Goal: Information Seeking & Learning: Learn about a topic

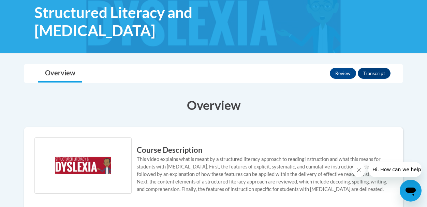
scroll to position [107, 0]
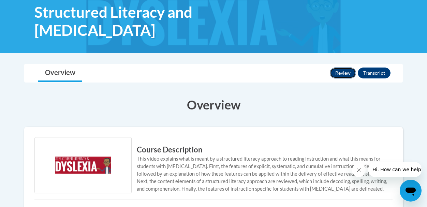
click at [348, 68] on button "Review" at bounding box center [343, 73] width 26 height 11
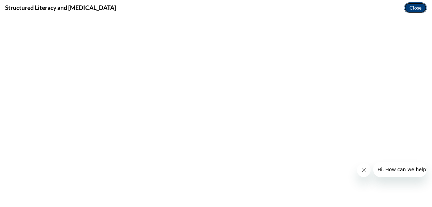
click at [416, 8] on button "Close" at bounding box center [415, 7] width 23 height 11
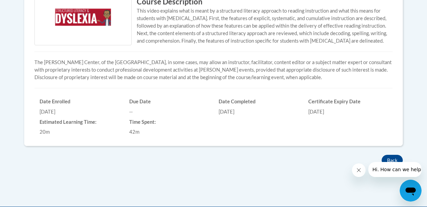
scroll to position [255, 0]
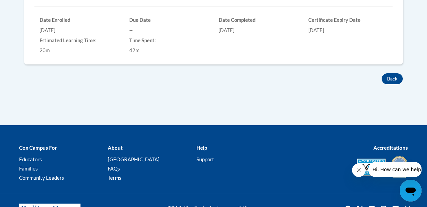
scroll to position [345, 0]
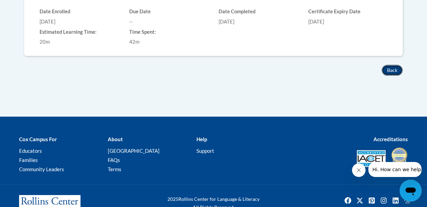
click at [396, 65] on button "Back" at bounding box center [392, 70] width 21 height 11
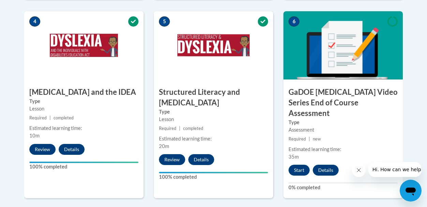
scroll to position [431, 0]
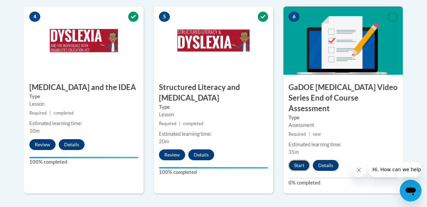
click at [301, 160] on button "Start" at bounding box center [299, 165] width 21 height 11
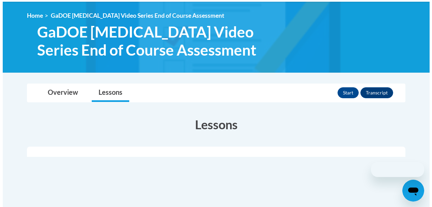
scroll to position [87, 0]
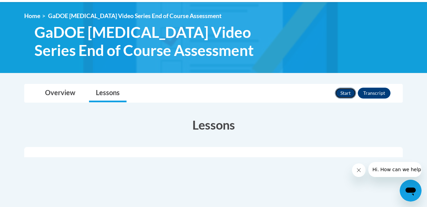
click at [344, 93] on button "Start" at bounding box center [345, 93] width 21 height 11
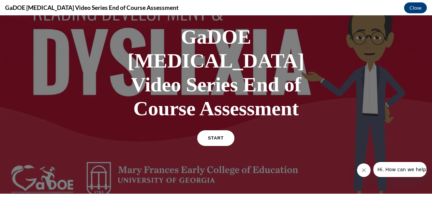
scroll to position [40, 0]
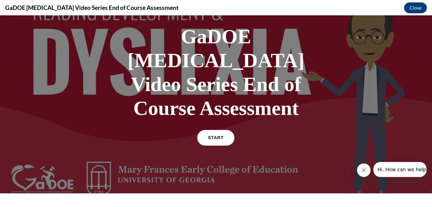
click at [219, 135] on span "START" at bounding box center [216, 137] width 16 height 5
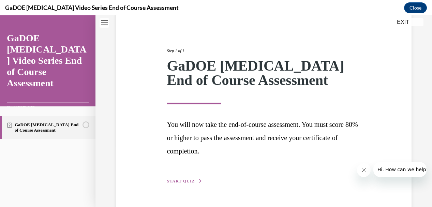
scroll to position [82, 0]
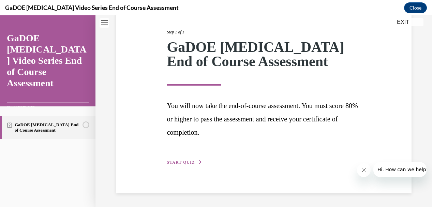
click at [190, 161] on span "START QUIZ" at bounding box center [181, 162] width 28 height 5
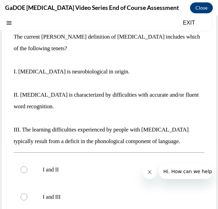
scroll to position [66, 0]
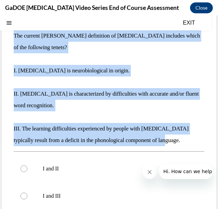
drag, startPoint x: 177, startPoint y: 138, endPoint x: 15, endPoint y: 33, distance: 193.4
click at [15, 33] on div "The current IDA definition of dyslexia includes which of the following tenets? …" at bounding box center [109, 88] width 190 height 116
copy div "The current IDA definition of dyslexia includes which of the following tenets? …"
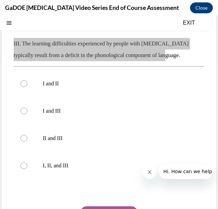
scroll to position [152, 0]
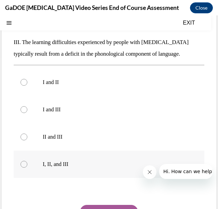
click at [23, 162] on div at bounding box center [23, 164] width 7 height 7
click at [23, 162] on input "I, II, and III" at bounding box center [23, 164] width 7 height 7
radio input "true"
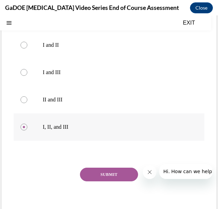
scroll to position [193, 0]
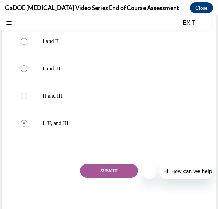
click at [91, 169] on button "SUBMIT" at bounding box center [109, 171] width 58 height 14
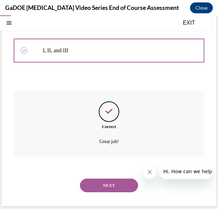
scroll to position [266, 0]
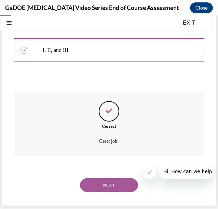
click at [109, 184] on button "NEXT" at bounding box center [109, 185] width 58 height 14
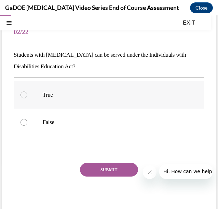
click at [92, 97] on p "True" at bounding box center [115, 94] width 144 height 7
click at [27, 97] on input "True" at bounding box center [23, 94] width 7 height 7
radio input "true"
click at [113, 167] on button "SUBMIT" at bounding box center [109, 170] width 58 height 14
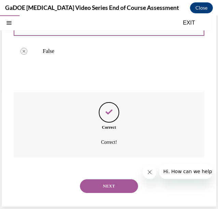
scroll to position [119, 0]
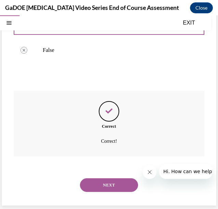
click at [119, 192] on div "NEXT" at bounding box center [109, 184] width 190 height 27
click at [118, 187] on button "NEXT" at bounding box center [109, 185] width 58 height 14
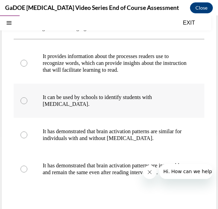
scroll to position [53, 0]
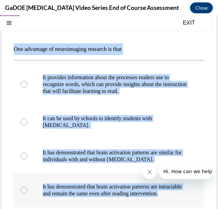
drag, startPoint x: 13, startPoint y: 47, endPoint x: 110, endPoint y: 197, distance: 178.5
click at [110, 197] on div "Question 03/22 One advantage of neuroimaging research is that It provides infor…" at bounding box center [109, 147] width 214 height 294
copy div "One advantage of neuroimaging research is that It provides information about th…"
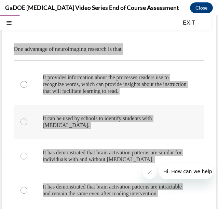
scroll to position [66, 0]
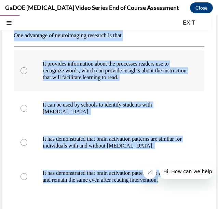
click at [26, 71] on div at bounding box center [23, 70] width 7 height 7
click at [26, 71] on input "It provides information about the processes readers use to recognize words, whi…" at bounding box center [23, 70] width 7 height 7
radio input "true"
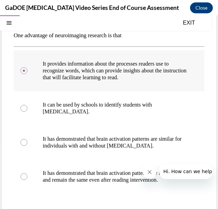
scroll to position [125, 0]
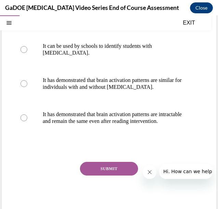
click at [117, 172] on button "SUBMIT" at bounding box center [109, 169] width 58 height 14
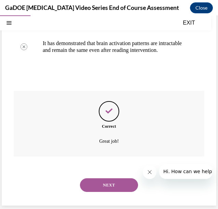
scroll to position [203, 0]
click at [113, 187] on button "NEXT" at bounding box center [109, 185] width 58 height 14
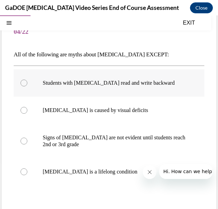
scroll to position [49, 0]
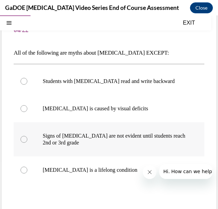
click at [28, 139] on label "Signs of dyslexia are not evident until students reach 2nd or 3rd grade" at bounding box center [109, 139] width 190 height 34
click at [27, 139] on input "Signs of dyslexia are not evident until students reach 2nd or 3rd grade" at bounding box center [23, 139] width 7 height 7
radio input "true"
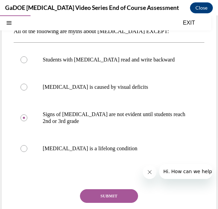
click at [104, 193] on button "SUBMIT" at bounding box center [109, 196] width 58 height 14
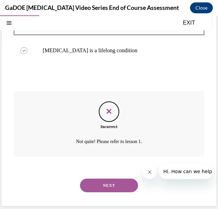
scroll to position [168, 0]
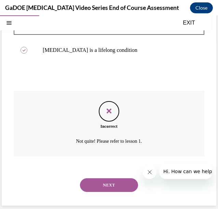
click at [104, 186] on button "NEXT" at bounding box center [109, 185] width 58 height 14
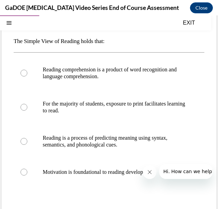
scroll to position [60, 0]
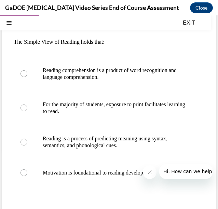
drag, startPoint x: 14, startPoint y: 42, endPoint x: 207, endPoint y: 182, distance: 238.5
click at [207, 182] on div "Question 05/22 The Simple View of Reading holds that: Reading comprehension is …" at bounding box center [109, 132] width 214 height 280
copy div "The Simple View of Reading holds that: Reading comprehension is a product of wo…"
click at [23, 71] on div at bounding box center [23, 73] width 7 height 7
click at [23, 71] on input "Reading comprehension is a product of word recognition and language comprehensi…" at bounding box center [23, 73] width 7 height 7
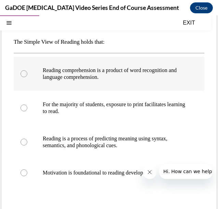
radio input "true"
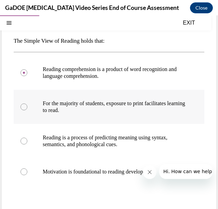
scroll to position [127, 0]
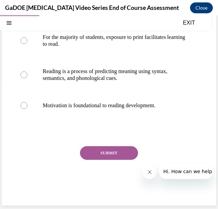
click at [113, 149] on button "SUBMIT" at bounding box center [109, 153] width 58 height 14
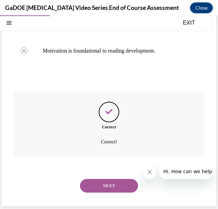
scroll to position [182, 0]
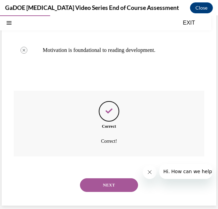
click at [114, 186] on button "NEXT" at bounding box center [109, 185] width 58 height 14
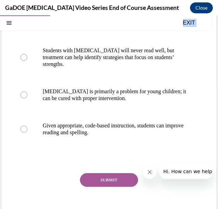
scroll to position [152, 0]
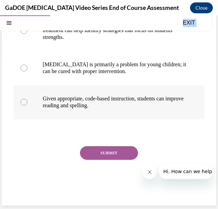
drag, startPoint x: 12, startPoint y: 100, endPoint x: 153, endPoint y: 107, distance: 141.0
click at [153, 107] on div "Question 06/22 Which correctly describes the possible outcome for someone with …" at bounding box center [109, 52] width 214 height 305
copy div "Which correctly describes the possible outcome for someone with dyslexia? Dysle…"
click at [25, 102] on div at bounding box center [23, 102] width 7 height 7
click at [25, 102] on input "Given appropriate, code-based instruction, students can improve reading and spe…" at bounding box center [23, 102] width 7 height 7
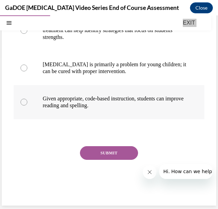
radio input "true"
click at [108, 151] on button "SUBMIT" at bounding box center [109, 153] width 58 height 14
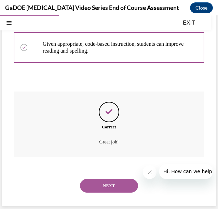
scroll to position [207, 0]
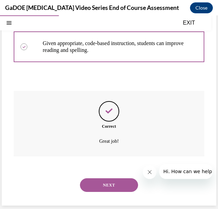
click at [112, 182] on button "NEXT" at bounding box center [109, 185] width 58 height 14
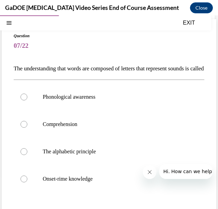
scroll to position [33, 0]
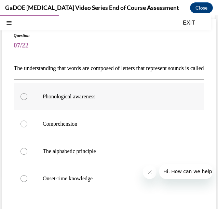
click at [22, 100] on div at bounding box center [23, 96] width 7 height 7
click at [22, 100] on input "Phonological awareness" at bounding box center [23, 96] width 7 height 7
radio input "true"
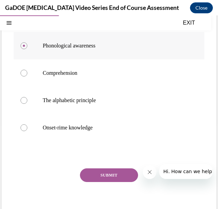
scroll to position [84, 0]
click at [92, 182] on button "SUBMIT" at bounding box center [109, 175] width 58 height 14
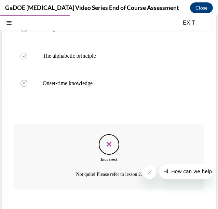
scroll to position [173, 0]
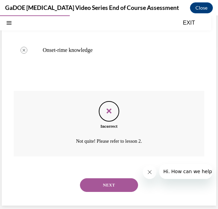
click at [109, 182] on button "NEXT" at bounding box center [109, 185] width 58 height 14
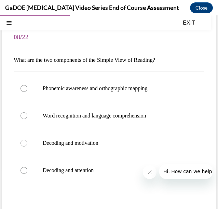
scroll to position [44, 0]
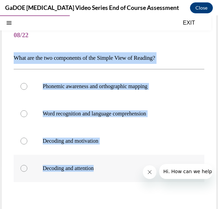
drag, startPoint x: 11, startPoint y: 55, endPoint x: 109, endPoint y: 164, distance: 146.1
click at [109, 164] on div "Question 08/22 What are the two components of the Simple View of Reading? Phone…" at bounding box center [109, 139] width 214 height 260
copy div "What are the two components of the Simple View of Reading? Phonemic awareness a…"
click at [23, 114] on div at bounding box center [23, 113] width 7 height 7
click at [23, 114] on input "Word recognition and language comprehension" at bounding box center [23, 113] width 7 height 7
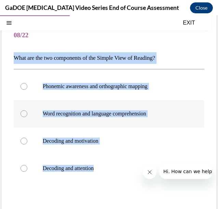
radio input "true"
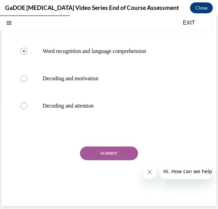
click at [120, 154] on button "SUBMIT" at bounding box center [109, 153] width 58 height 14
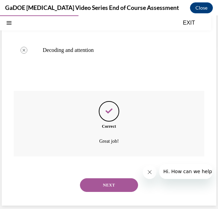
scroll to position [162, 0]
click at [112, 185] on button "NEXT" at bounding box center [109, 185] width 58 height 14
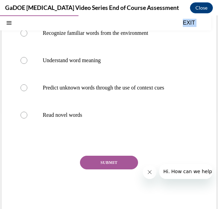
scroll to position [106, 0]
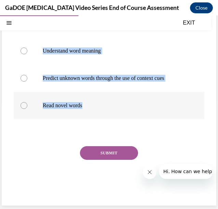
drag, startPoint x: 13, startPoint y: 99, endPoint x: 92, endPoint y: 108, distance: 79.3
click at [92, 108] on div "Question 09/22 Decoding strategies help students Recognize familiar words from …" at bounding box center [109, 76] width 214 height 260
copy div "Decoding strategies help students Recognize familiar words from the environment…"
click at [23, 104] on div at bounding box center [23, 105] width 7 height 7
click at [23, 104] on input "Read novel words" at bounding box center [23, 105] width 7 height 7
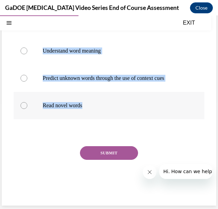
radio input "true"
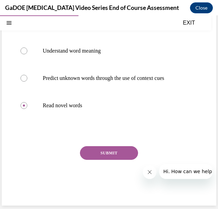
click at [112, 146] on button "SUBMIT" at bounding box center [109, 153] width 58 height 14
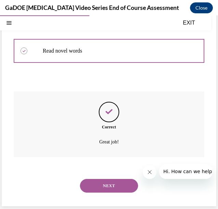
scroll to position [162, 0]
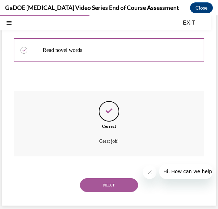
click at [106, 182] on button "NEXT" at bounding box center [109, 185] width 58 height 14
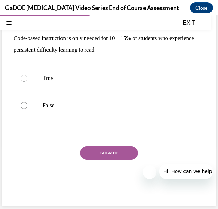
scroll to position [47, 0]
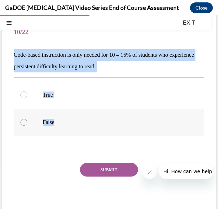
drag, startPoint x: 14, startPoint y: 54, endPoint x: 70, endPoint y: 120, distance: 86.9
click at [70, 120] on div "Question 10/22 Code-based instruction is only needed for 10 – 15% of students w…" at bounding box center [109, 119] width 190 height 200
copy div "Code-based instruction is only needed for 10 – 15% of students who experience p…"
click at [43, 118] on label "False" at bounding box center [109, 121] width 190 height 27
click at [27, 119] on input "False" at bounding box center [23, 122] width 7 height 7
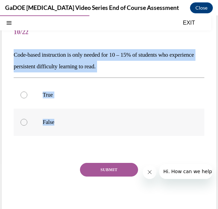
radio input "true"
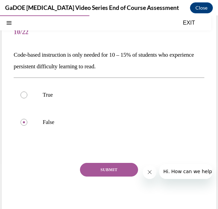
click at [105, 167] on button "SUBMIT" at bounding box center [109, 170] width 58 height 14
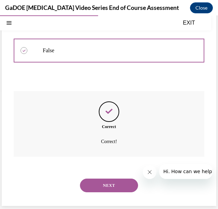
scroll to position [119, 0]
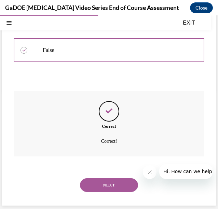
click at [106, 184] on button "NEXT" at bounding box center [109, 185] width 58 height 14
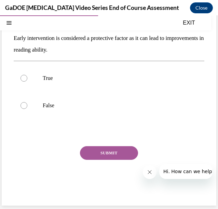
scroll to position [47, 0]
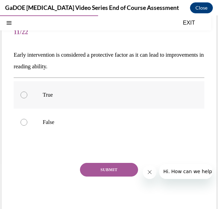
click at [23, 94] on div at bounding box center [23, 94] width 7 height 7
click at [23, 94] on input "True" at bounding box center [23, 94] width 7 height 7
radio input "true"
click at [96, 166] on button "SUBMIT" at bounding box center [109, 170] width 58 height 14
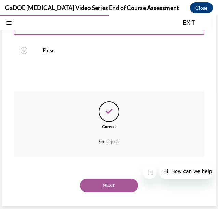
scroll to position [119, 0]
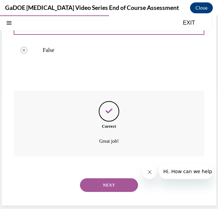
click at [102, 183] on button "NEXT" at bounding box center [109, 185] width 58 height 14
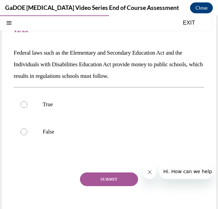
scroll to position [50, 0]
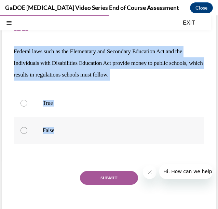
drag, startPoint x: 11, startPoint y: 49, endPoint x: 77, endPoint y: 130, distance: 105.0
click at [77, 130] on div "Question 12/22 Federal laws such as the Elementary and Secondary Education Act …" at bounding box center [109, 116] width 214 height 228
copy div "Federal laws such as the Elementary and Secondary Education Act and the Individ…"
click at [28, 101] on label "True" at bounding box center [109, 102] width 190 height 27
click at [27, 101] on input "True" at bounding box center [23, 103] width 7 height 7
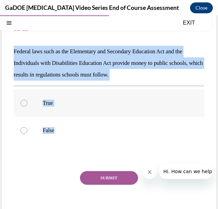
radio input "true"
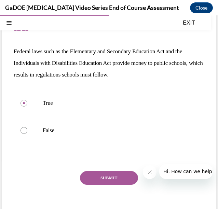
click at [112, 177] on button "SUBMIT" at bounding box center [109, 178] width 58 height 14
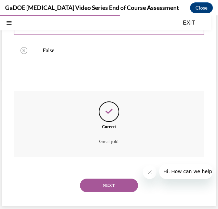
scroll to position [130, 0]
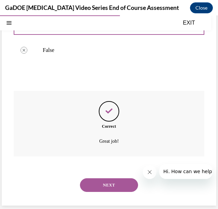
click at [109, 185] on button "NEXT" at bounding box center [109, 185] width 58 height 14
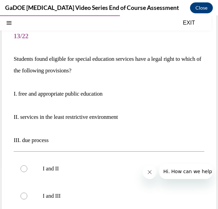
scroll to position [46, 0]
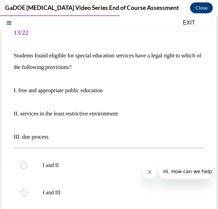
click at [44, 94] on p "I. free and appropriate public education" at bounding box center [109, 91] width 190 height 12
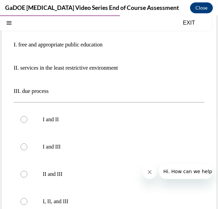
scroll to position [114, 0]
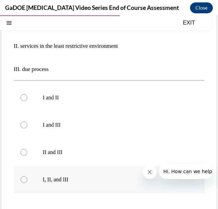
click at [64, 179] on p "I, II, and III" at bounding box center [115, 179] width 144 height 7
click at [27, 179] on input "I, II, and III" at bounding box center [23, 179] width 7 height 7
radio input "true"
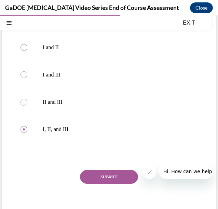
click at [101, 173] on button "SUBMIT" at bounding box center [109, 177] width 58 height 14
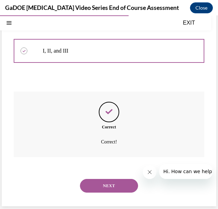
scroll to position [243, 0]
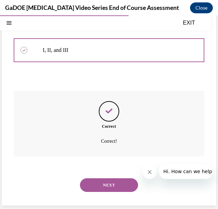
click at [103, 179] on button "NEXT" at bounding box center [109, 185] width 58 height 14
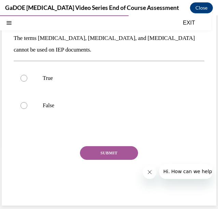
scroll to position [47, 0]
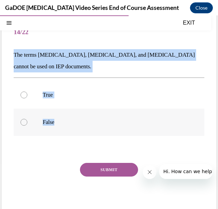
drag, startPoint x: 10, startPoint y: 49, endPoint x: 70, endPoint y: 117, distance: 90.3
click at [70, 117] on div "Question 14/22 The terms dyslexia, dyscalculia, and dysgraphia cannot be used o…" at bounding box center [109, 113] width 214 height 217
copy div "The terms dyslexia, dyscalculia, and dysgraphia cannot be used on IEP documents…"
click at [210, 128] on div "Question 14/22 The terms dyslexia, dyscalculia, and dysgraphia cannot be used o…" at bounding box center [109, 113] width 214 height 217
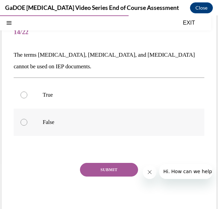
click at [48, 119] on p "False" at bounding box center [115, 122] width 144 height 7
click at [27, 119] on input "False" at bounding box center [23, 122] width 7 height 7
radio input "true"
click at [101, 169] on button "SUBMIT" at bounding box center [109, 170] width 58 height 14
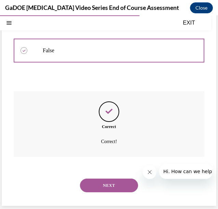
scroll to position [119, 0]
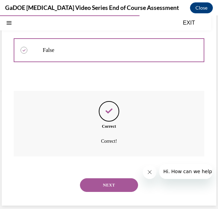
click at [104, 198] on div "SUBMIT NEXT" at bounding box center [109, 183] width 190 height 35
click at [102, 189] on button "NEXT" at bounding box center [109, 185] width 58 height 14
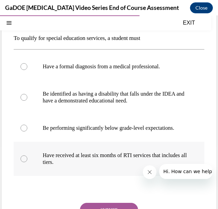
scroll to position [62, 0]
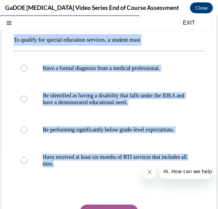
drag, startPoint x: 11, startPoint y: 37, endPoint x: 95, endPoint y: 197, distance: 180.5
click at [95, 197] on div "Question 15/22 To qualify for special education services, a student must Have a…" at bounding box center [109, 126] width 214 height 273
copy div "To qualify for special education services, a student must Have a formal diagnos…"
click at [25, 104] on label "Be identified as having a disability that falls under the IDEA and have a demon…" at bounding box center [109, 99] width 190 height 34
click at [25, 102] on input "Be identified as having a disability that falls under the IDEA and have a demon…" at bounding box center [23, 98] width 7 height 7
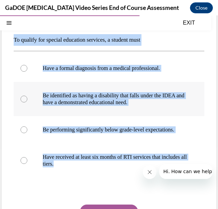
radio input "true"
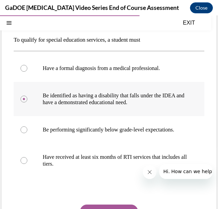
scroll to position [127, 0]
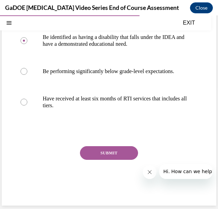
click at [102, 151] on button "SUBMIT" at bounding box center [109, 153] width 58 height 14
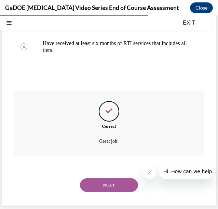
scroll to position [182, 0]
click at [102, 183] on button "NEXT" at bounding box center [109, 185] width 58 height 14
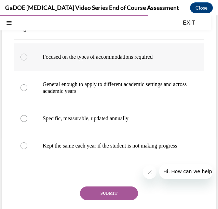
scroll to position [73, 0]
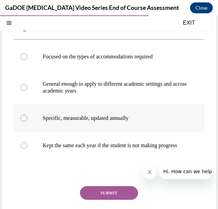
click at [83, 120] on p "Specific, measurable, updated annually" at bounding box center [115, 118] width 144 height 7
click at [27, 120] on input "Specific, measurable, updated annually" at bounding box center [23, 118] width 7 height 7
radio input "true"
click at [110, 197] on button "SUBMIT" at bounding box center [109, 193] width 58 height 14
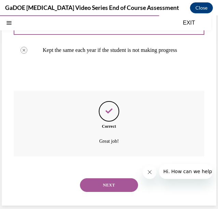
scroll to position [175, 0]
click at [107, 181] on button "NEXT" at bounding box center [109, 185] width 58 height 14
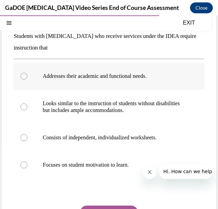
scroll to position [66, 0]
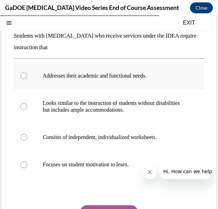
click at [24, 73] on div at bounding box center [23, 75] width 7 height 7
click at [24, 73] on input "Addresses their academic and functional needs." at bounding box center [23, 75] width 7 height 7
radio input "true"
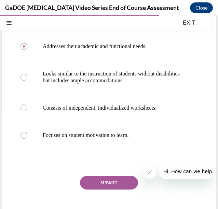
click at [114, 181] on button "SUBMIT" at bounding box center [109, 183] width 58 height 14
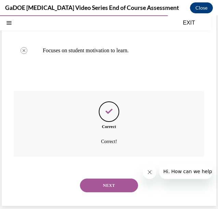
scroll to position [180, 0]
click at [113, 188] on button "NEXT" at bounding box center [109, 185] width 58 height 14
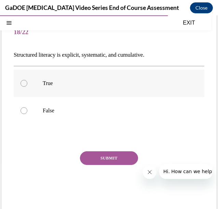
click at [53, 85] on p "True" at bounding box center [115, 83] width 144 height 7
click at [27, 85] on input "True" at bounding box center [23, 83] width 7 height 7
radio input "true"
click at [95, 157] on button "SUBMIT" at bounding box center [109, 158] width 58 height 14
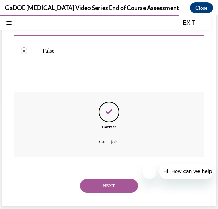
scroll to position [107, 0]
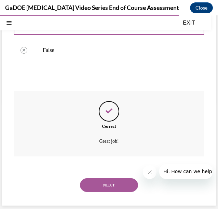
click at [93, 189] on button "NEXT" at bounding box center [109, 185] width 58 height 14
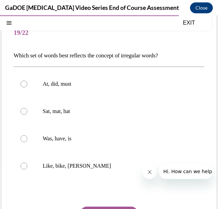
scroll to position [48, 0]
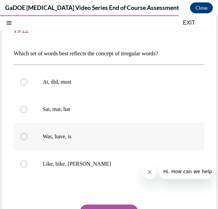
click at [31, 133] on label "Was, have, is" at bounding box center [109, 136] width 190 height 27
click at [27, 133] on input "Was, have, is" at bounding box center [23, 136] width 7 height 7
radio input "true"
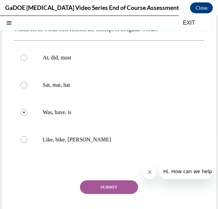
click at [115, 188] on button "SUBMIT" at bounding box center [109, 187] width 58 height 14
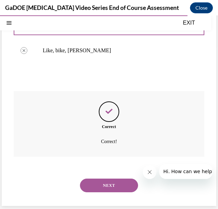
scroll to position [162, 0]
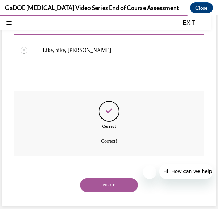
click at [125, 185] on button "NEXT" at bounding box center [109, 185] width 58 height 14
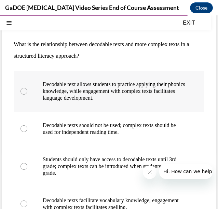
scroll to position [58, 0]
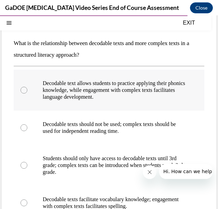
click at [25, 93] on div at bounding box center [23, 90] width 7 height 7
click at [25, 93] on input "Decodable text allows students to practice applying their phonics knowledge, wh…" at bounding box center [23, 90] width 7 height 7
radio input "true"
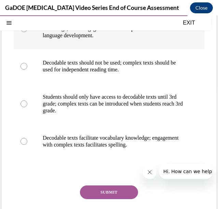
scroll to position [124, 0]
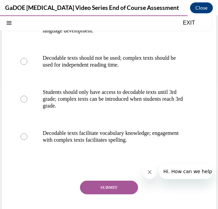
click at [104, 185] on button "SUBMIT" at bounding box center [109, 187] width 58 height 14
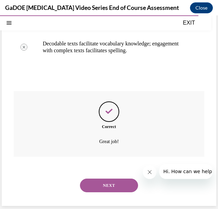
scroll to position [214, 0]
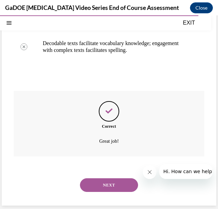
click at [102, 187] on button "NEXT" at bounding box center [109, 185] width 58 height 14
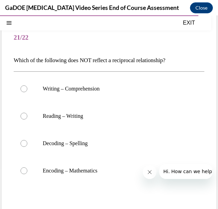
scroll to position [46, 0]
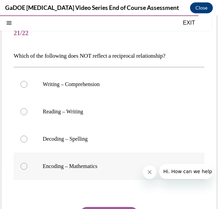
click at [25, 170] on label "Encoding – Mathematics" at bounding box center [109, 165] width 190 height 27
click at [25, 169] on input "Encoding – Mathematics" at bounding box center [23, 166] width 7 height 7
radio input "true"
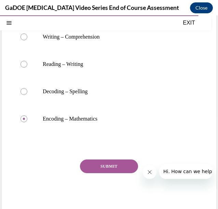
click at [91, 163] on button "SUBMIT" at bounding box center [109, 166] width 58 height 14
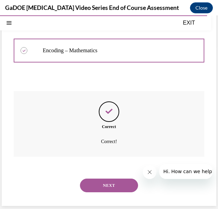
scroll to position [162, 0]
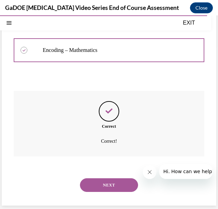
click at [98, 186] on button "NEXT" at bounding box center [109, 185] width 58 height 14
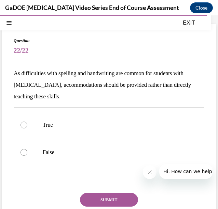
scroll to position [29, 0]
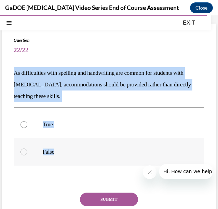
drag, startPoint x: 11, startPoint y: 67, endPoint x: 67, endPoint y: 155, distance: 104.5
click at [67, 155] on div "Question 22/22 As difficulties with spelling and handwriting are common for stu…" at bounding box center [109, 138] width 214 height 228
click at [22, 151] on div at bounding box center [23, 151] width 7 height 7
click at [22, 151] on input "False" at bounding box center [23, 151] width 7 height 7
radio input "true"
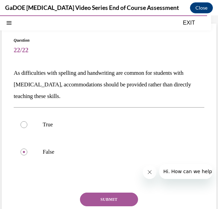
click at [100, 197] on button "SUBMIT" at bounding box center [109, 199] width 58 height 14
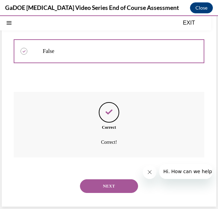
scroll to position [130, 0]
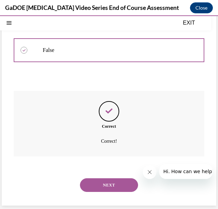
click at [101, 189] on button "NEXT" at bounding box center [109, 185] width 58 height 14
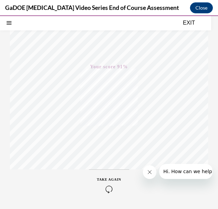
scroll to position [129, 0]
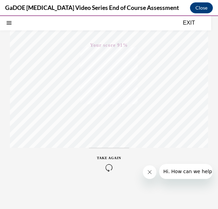
click at [185, 21] on button "EXIT" at bounding box center [188, 23] width 41 height 8
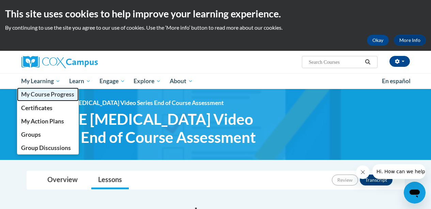
click at [46, 94] on span "My Course Progress" at bounding box center [47, 94] width 53 height 7
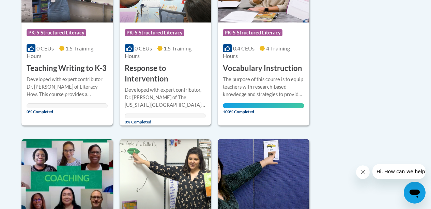
scroll to position [226, 0]
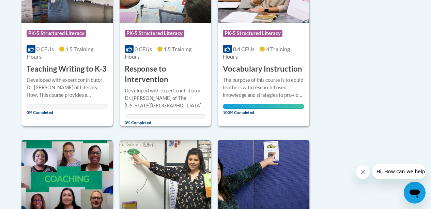
click at [159, 76] on h3 "Response to Intervention" at bounding box center [165, 74] width 81 height 21
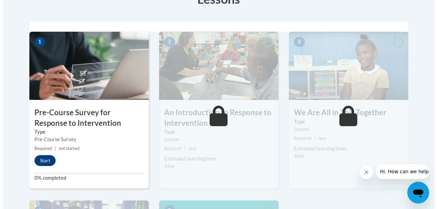
scroll to position [207, 0]
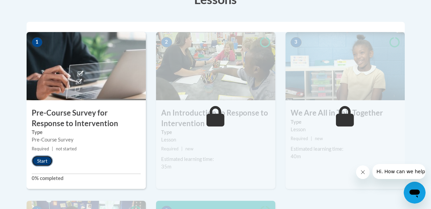
click at [49, 160] on button "Start" at bounding box center [42, 161] width 21 height 11
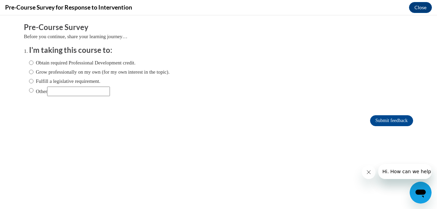
scroll to position [0, 0]
click at [87, 80] on label "Fulfill a legislative requirement." at bounding box center [64, 81] width 71 height 8
click at [33, 80] on input "Fulfill a legislative requirement." at bounding box center [31, 81] width 4 height 8
radio input "true"
click at [375, 120] on input "Submit feedback" at bounding box center [391, 120] width 43 height 11
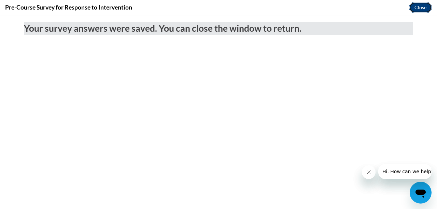
click at [419, 9] on button "Close" at bounding box center [420, 7] width 23 height 11
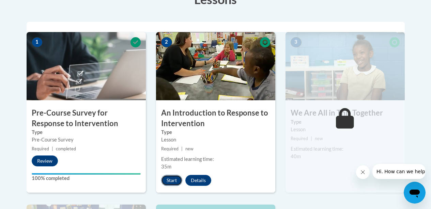
click at [168, 180] on button "Start" at bounding box center [171, 180] width 21 height 11
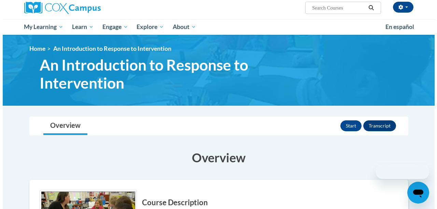
scroll to position [84, 0]
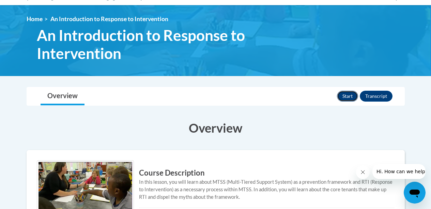
click at [348, 95] on button "Start" at bounding box center [347, 96] width 21 height 11
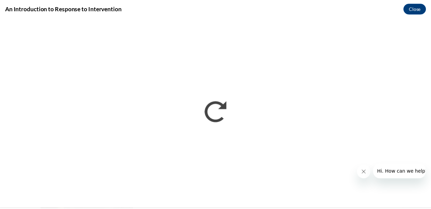
scroll to position [0, 0]
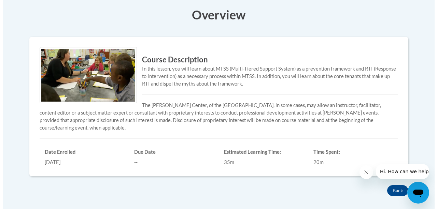
scroll to position [166, 0]
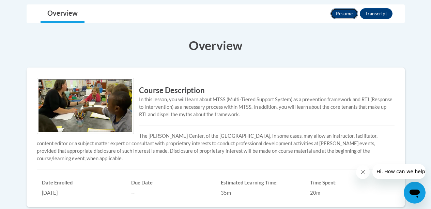
click at [346, 10] on button "Resume" at bounding box center [345, 13] width 28 height 11
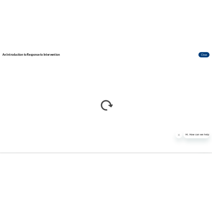
scroll to position [0, 0]
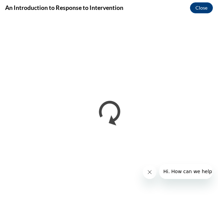
click at [148, 171] on icon "Close message from company" at bounding box center [148, 171] width 5 height 5
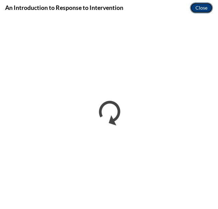
click at [196, 9] on button "Close" at bounding box center [201, 7] width 23 height 11
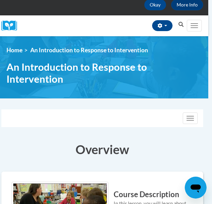
scroll to position [57, 4]
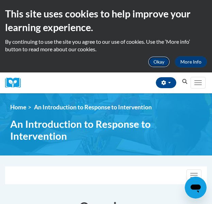
click at [158, 60] on button "Okay" at bounding box center [159, 61] width 22 height 11
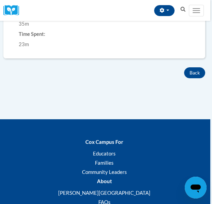
scroll to position [322, 4]
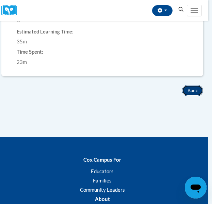
click at [192, 86] on button "Back" at bounding box center [192, 90] width 21 height 11
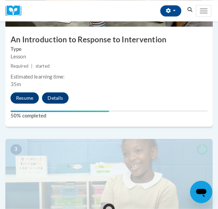
scroll to position [398, 0]
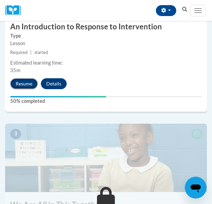
click at [18, 83] on button "Resume" at bounding box center [24, 83] width 28 height 11
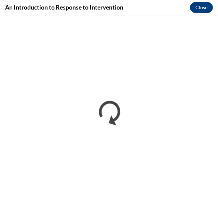
scroll to position [0, 0]
